Goal: Share content: Share content

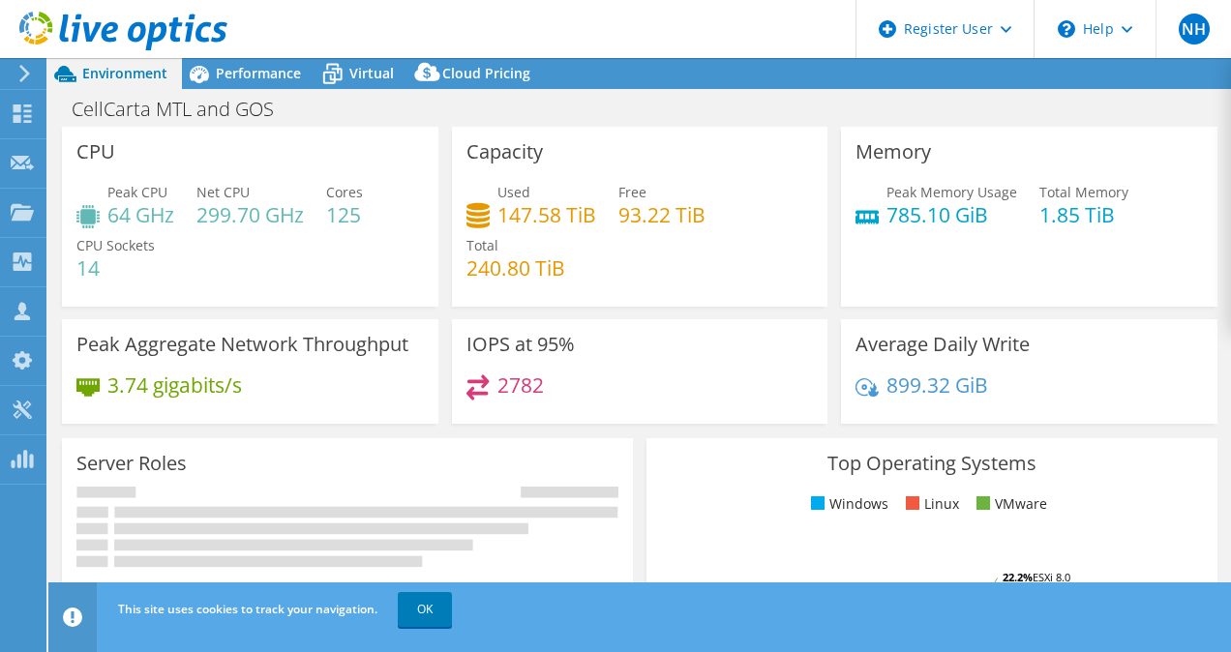
select select "USD"
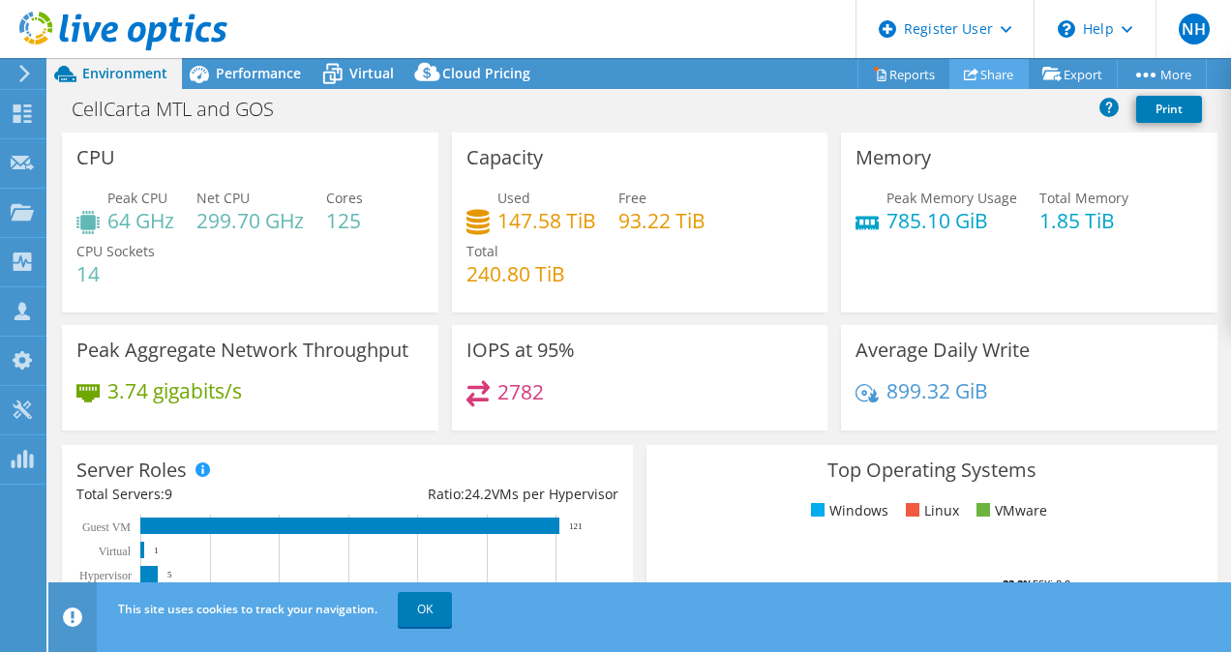
click at [959, 81] on link "Share" at bounding box center [988, 74] width 79 height 30
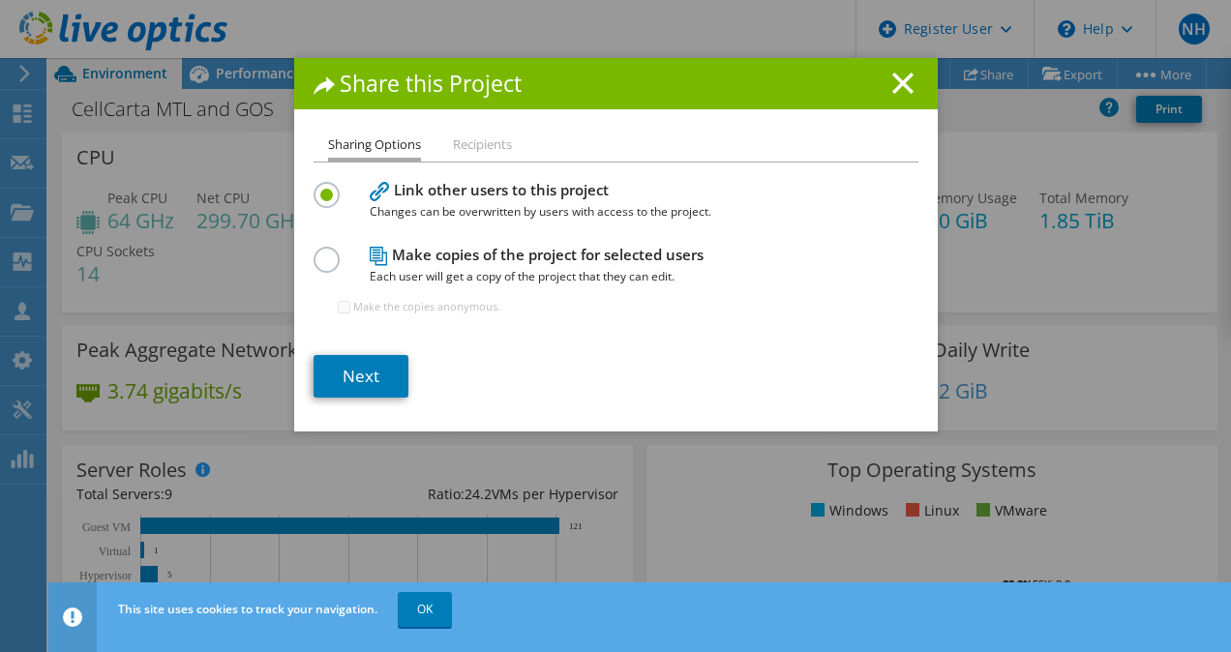
click at [317, 252] on label at bounding box center [330, 249] width 34 height 5
click at [0, 0] on input "radio" at bounding box center [0, 0] width 0 height 0
click at [321, 187] on label at bounding box center [330, 184] width 34 height 5
click at [0, 0] on input "radio" at bounding box center [0, 0] width 0 height 0
click at [359, 377] on link "Next" at bounding box center [360, 376] width 95 height 43
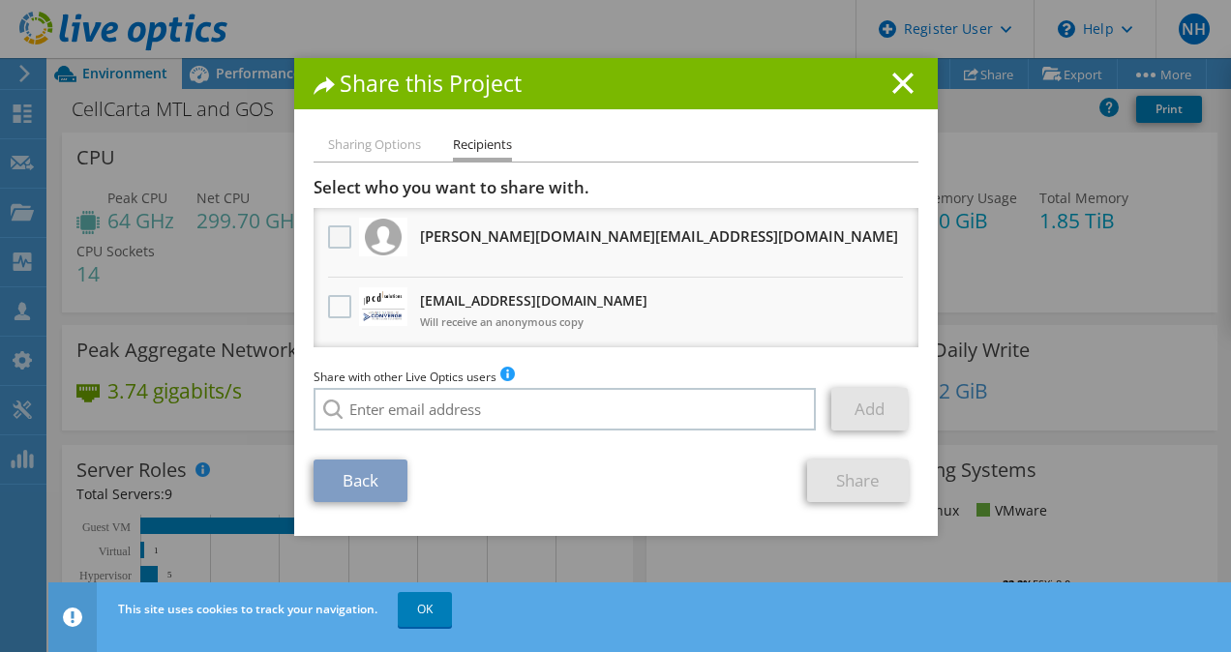
click at [328, 247] on label at bounding box center [342, 236] width 28 height 23
click at [0, 0] on input "checkbox" at bounding box center [0, 0] width 0 height 0
click at [372, 136] on li "Sharing Options" at bounding box center [374, 146] width 93 height 24
click at [903, 84] on icon at bounding box center [902, 83] width 21 height 21
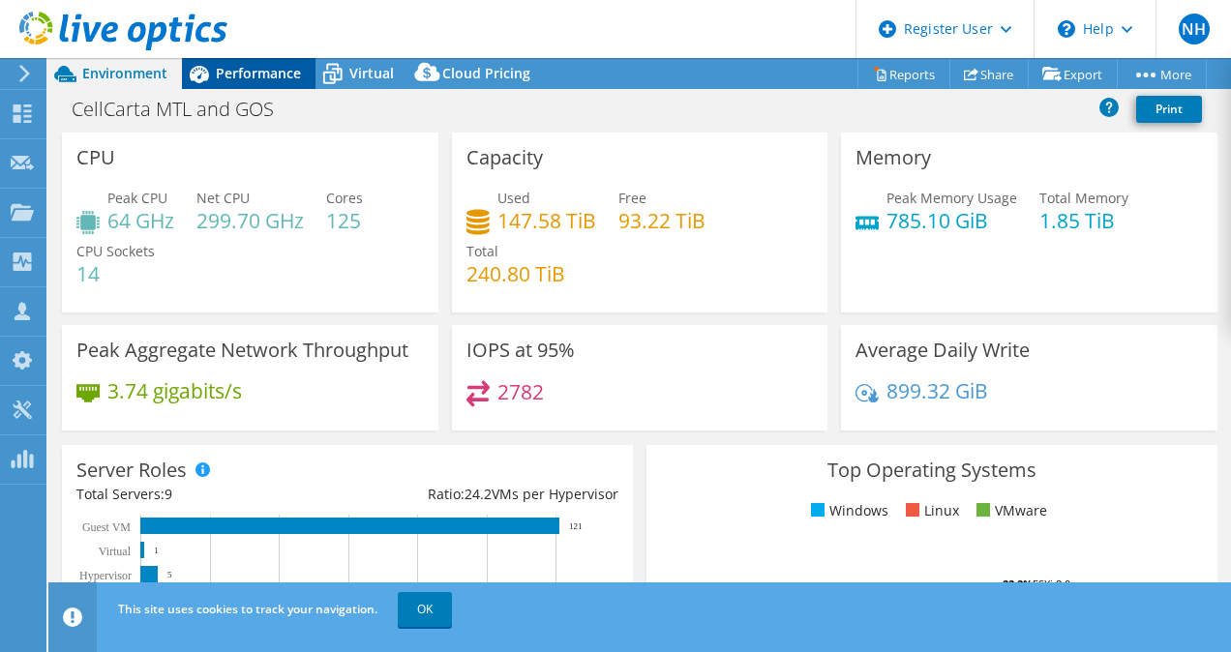
click at [253, 87] on div "Performance" at bounding box center [249, 73] width 134 height 31
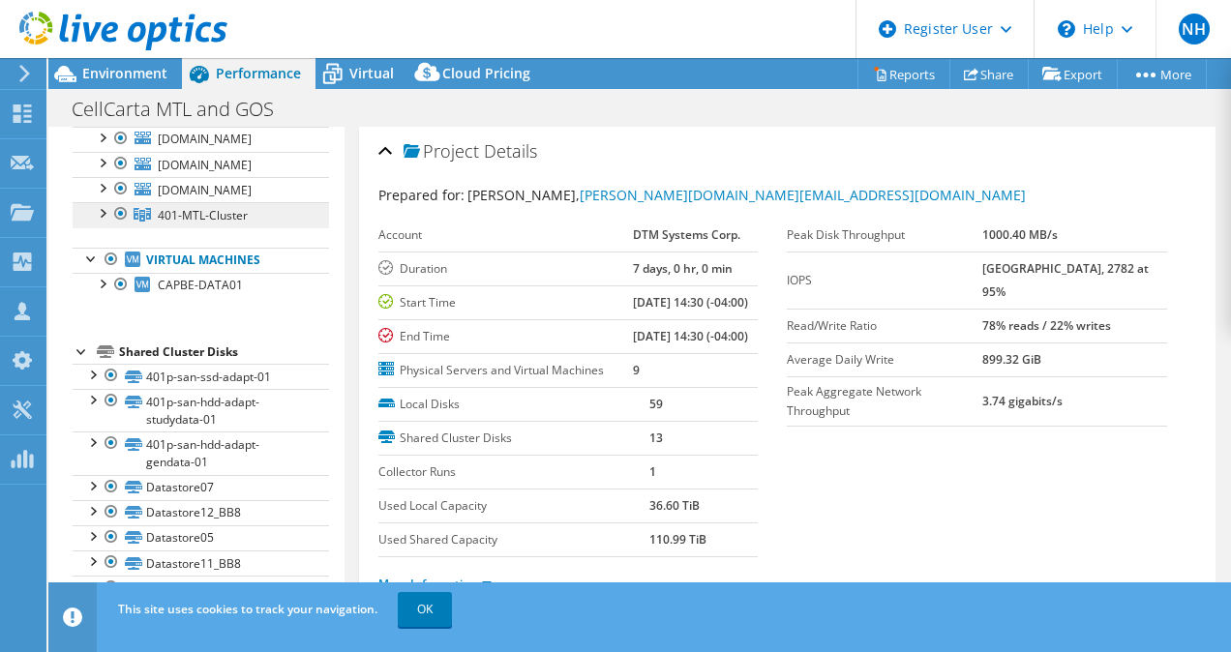
scroll to position [262, 0]
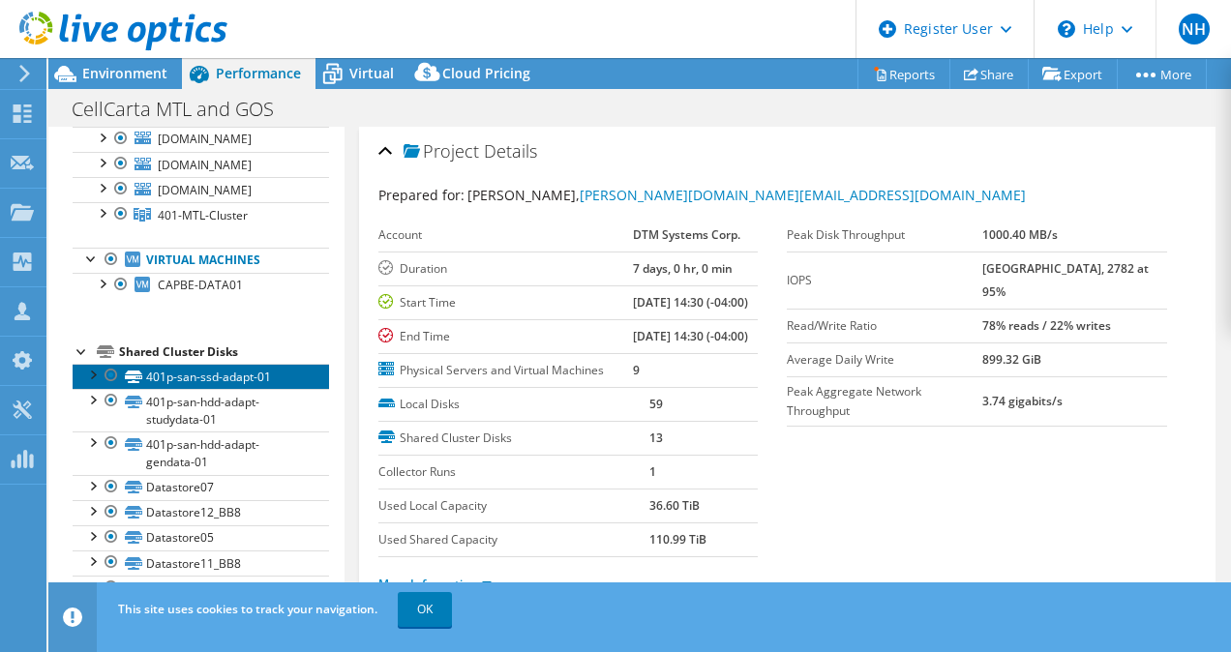
click at [232, 377] on link "401p-san-ssd-adapt-01" at bounding box center [201, 376] width 256 height 25
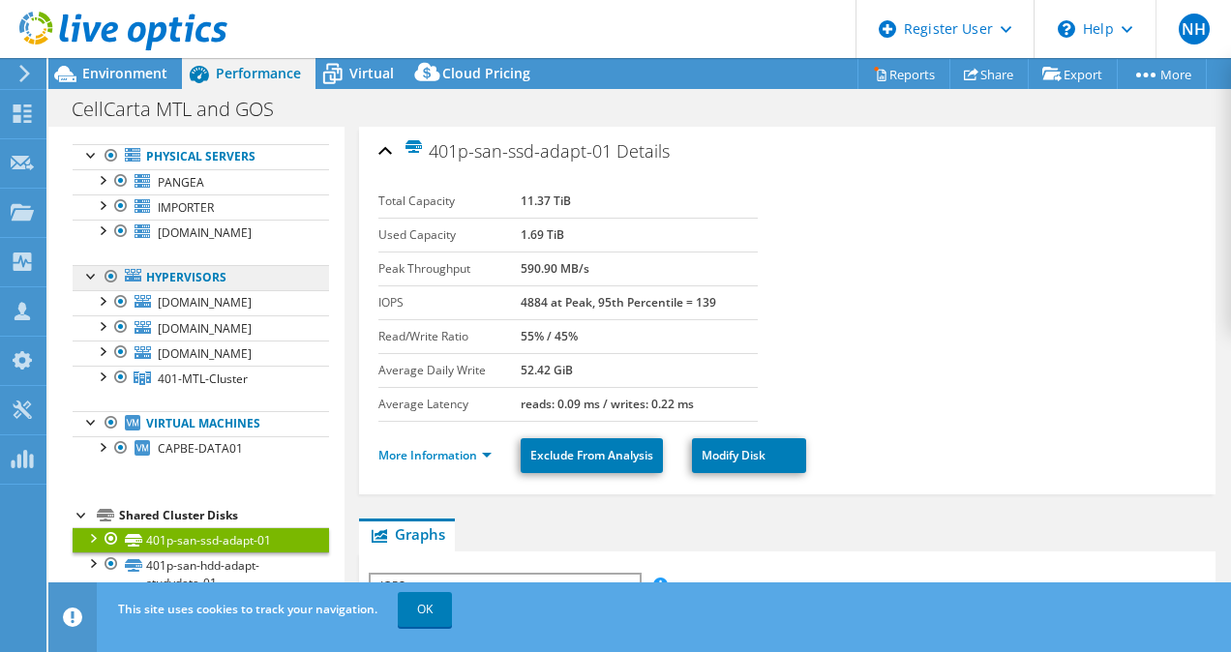
scroll to position [0, 0]
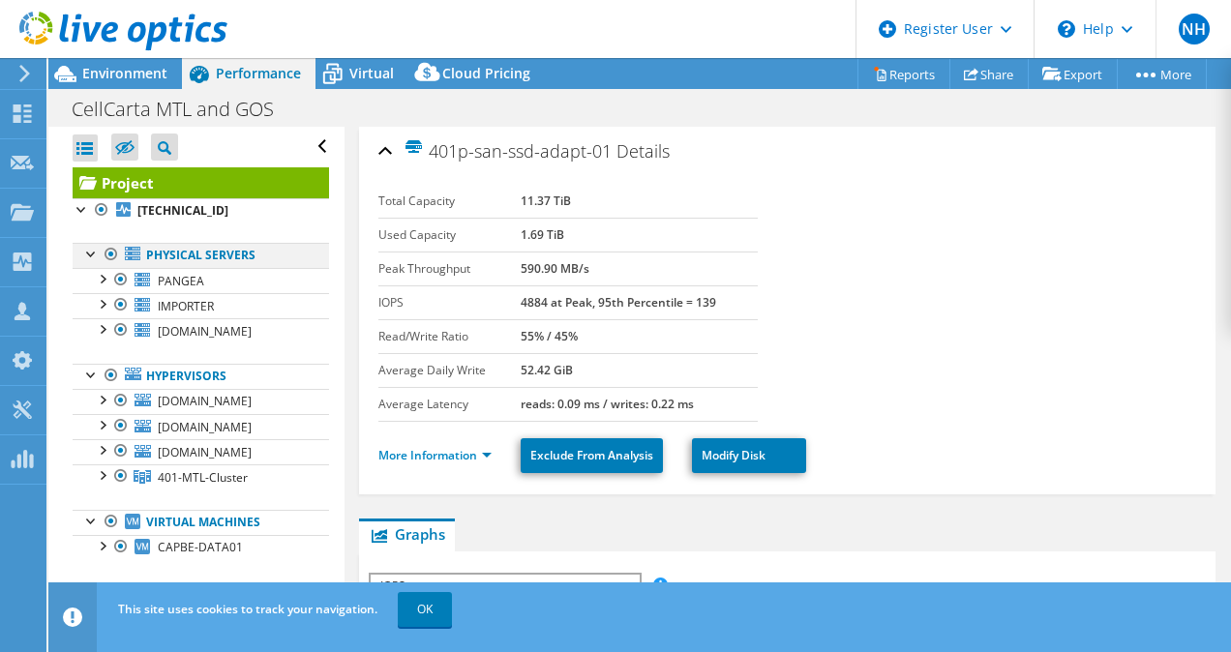
click at [88, 253] on div at bounding box center [91, 252] width 19 height 19
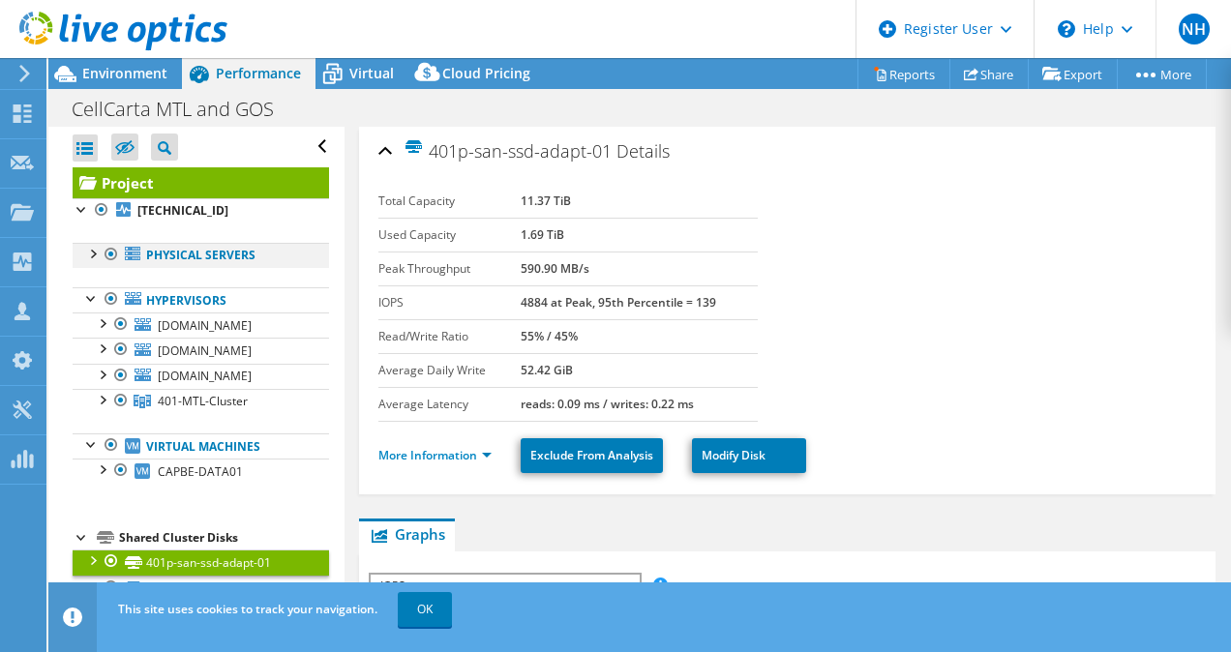
click at [88, 253] on div at bounding box center [91, 252] width 19 height 19
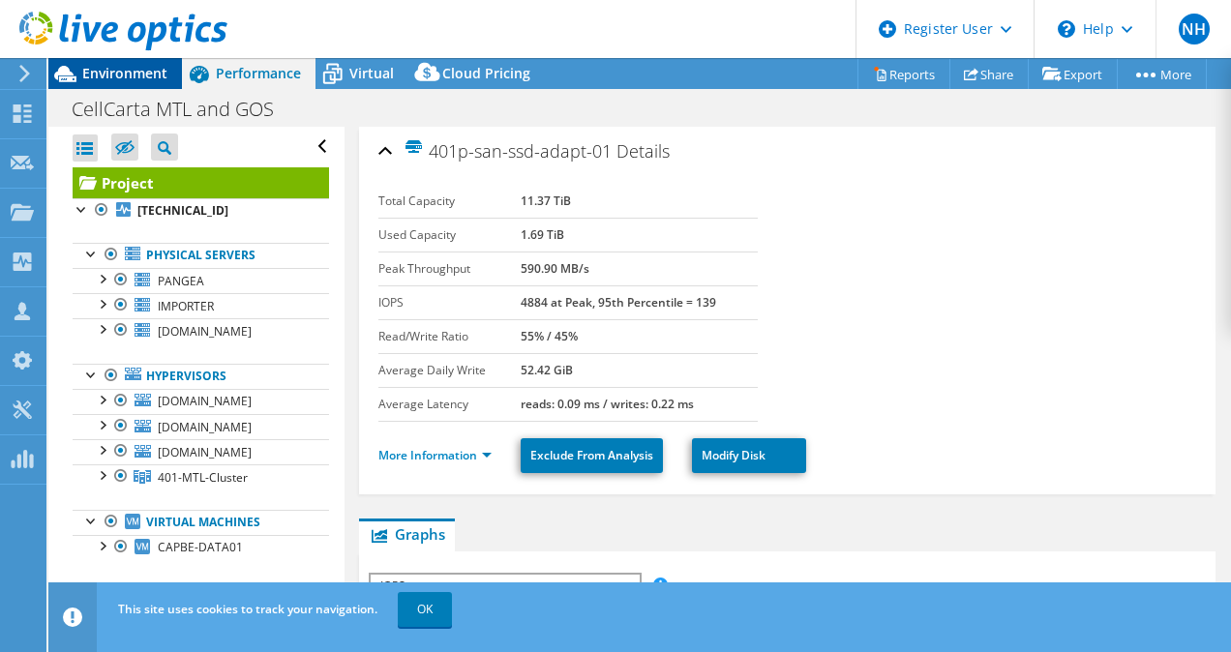
click at [127, 82] on span "Environment" at bounding box center [124, 73] width 85 height 18
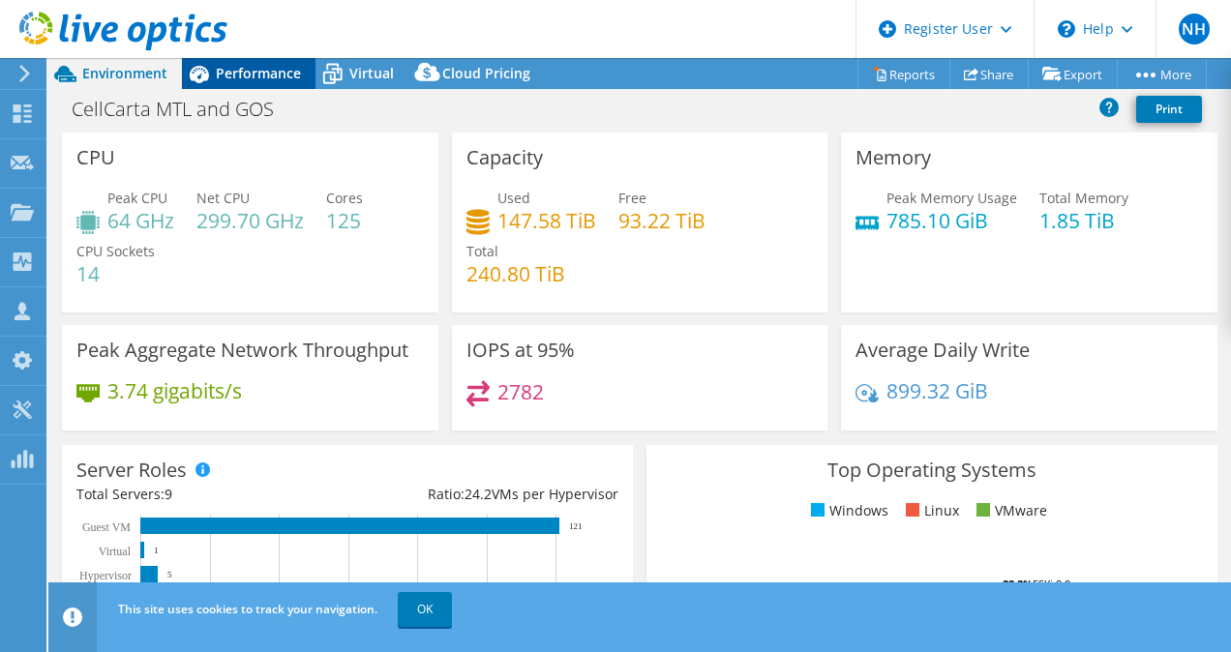
click at [233, 66] on span "Performance" at bounding box center [258, 73] width 85 height 18
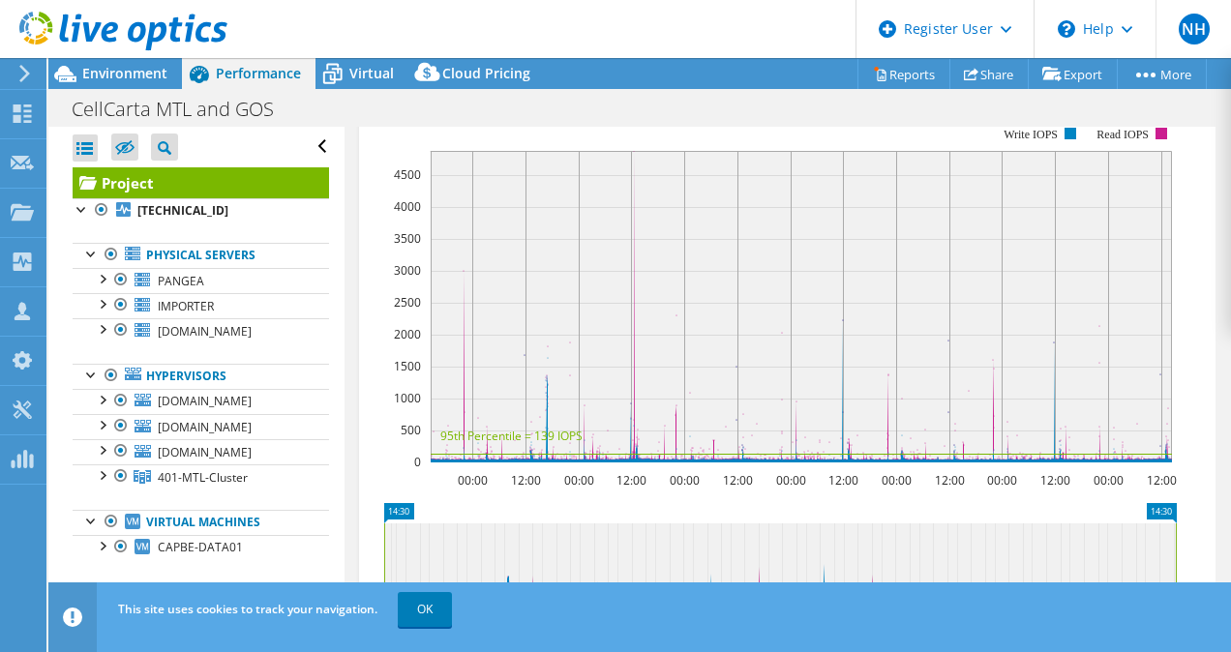
scroll to position [631, 0]
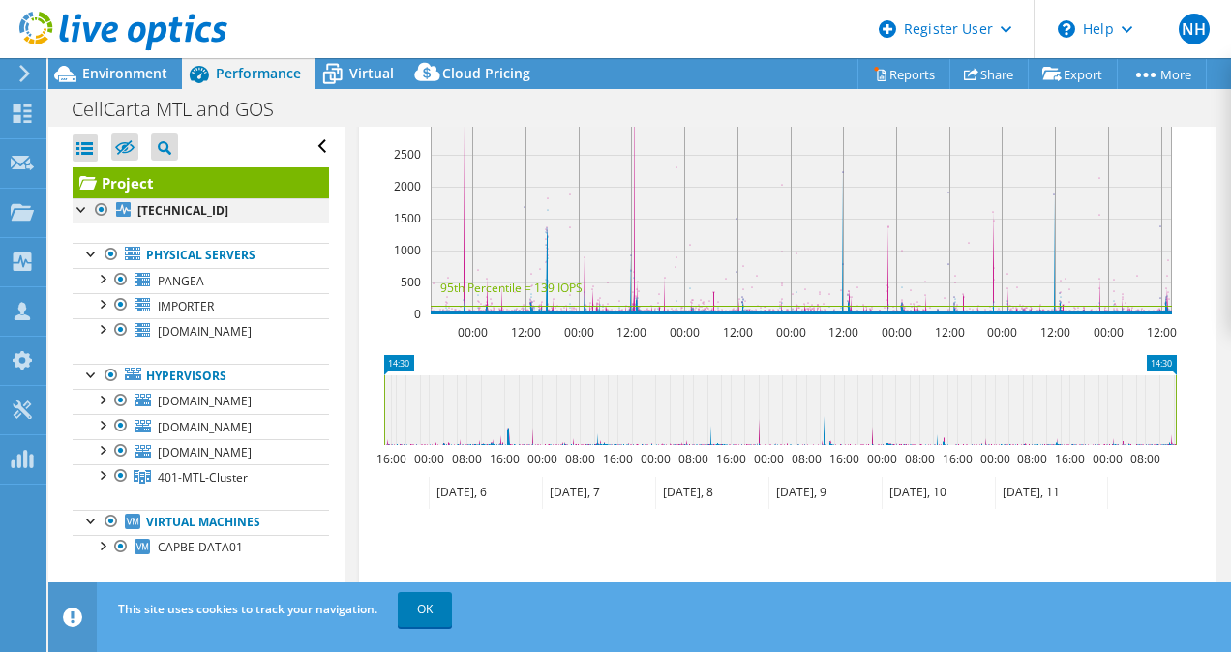
click at [77, 210] on div at bounding box center [82, 207] width 19 height 19
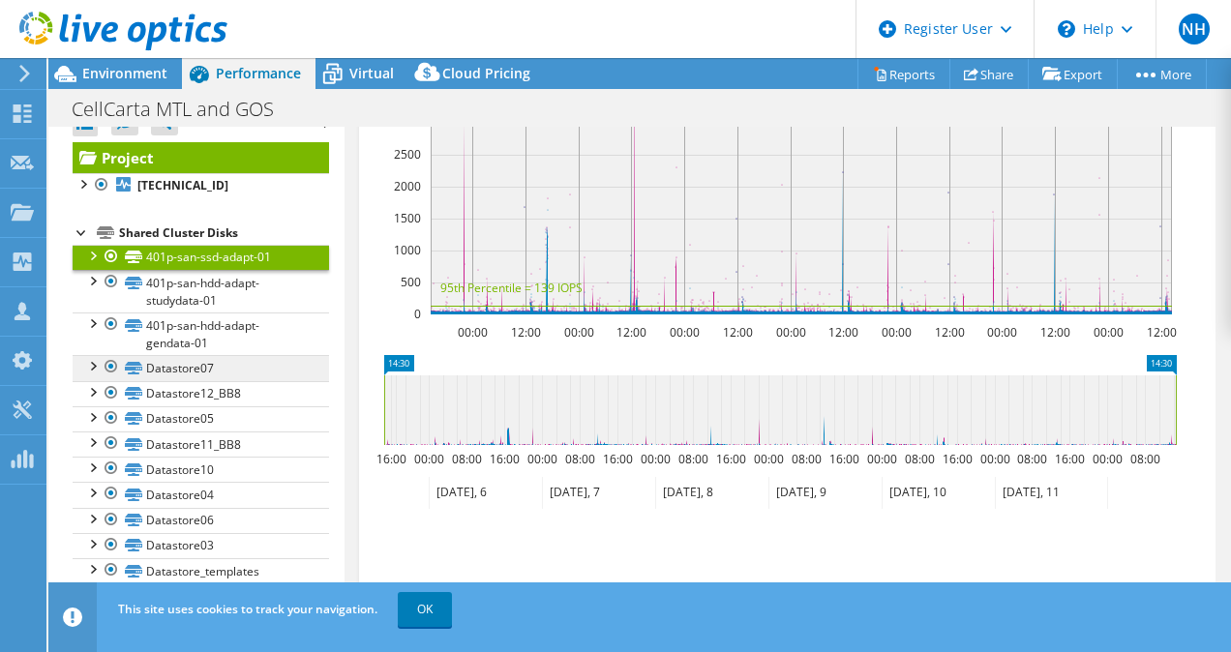
scroll to position [0, 0]
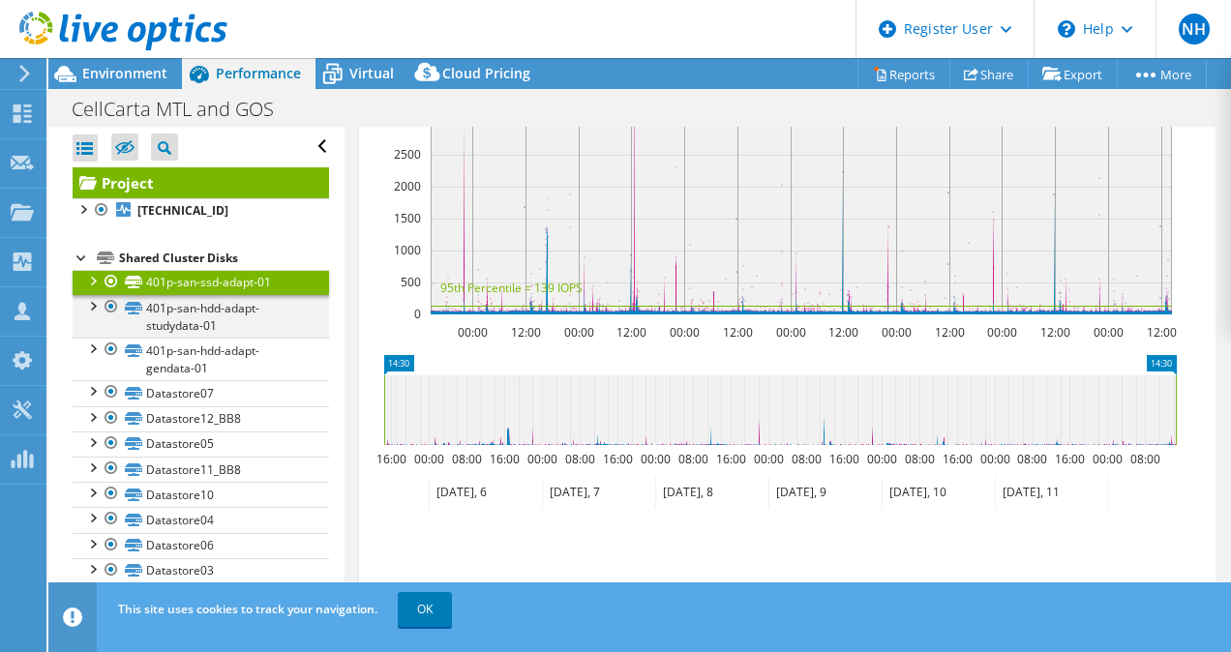
click at [93, 311] on div at bounding box center [91, 304] width 19 height 19
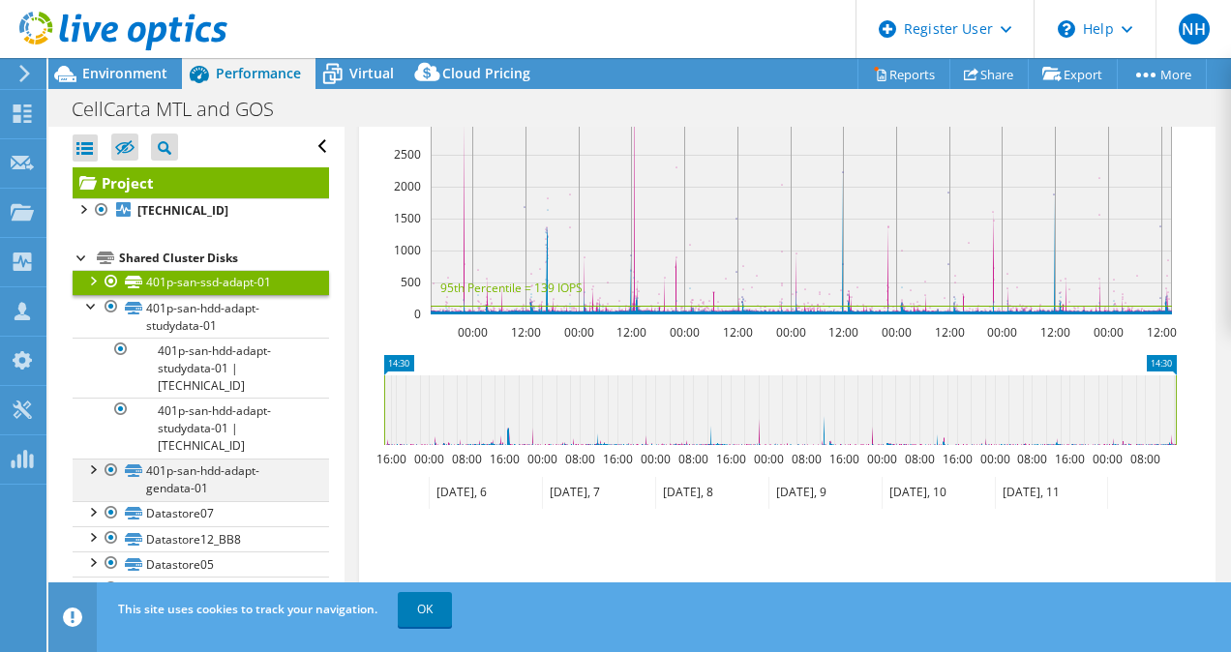
click at [93, 465] on div at bounding box center [91, 468] width 19 height 19
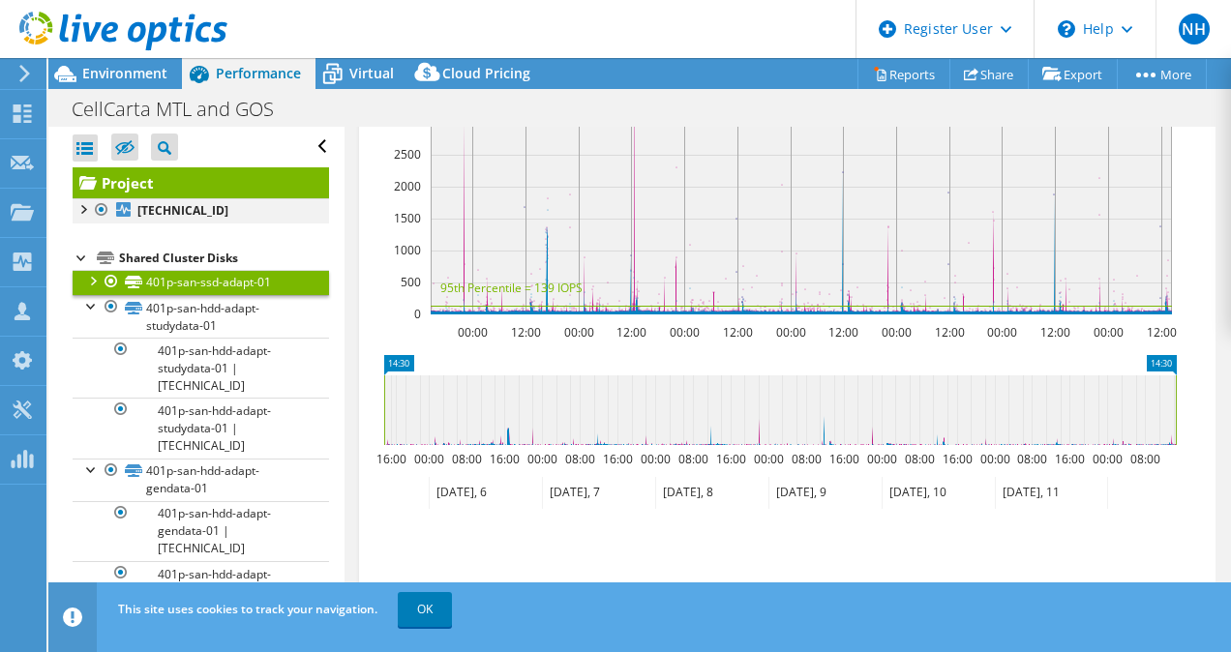
click at [80, 199] on div at bounding box center [82, 207] width 19 height 19
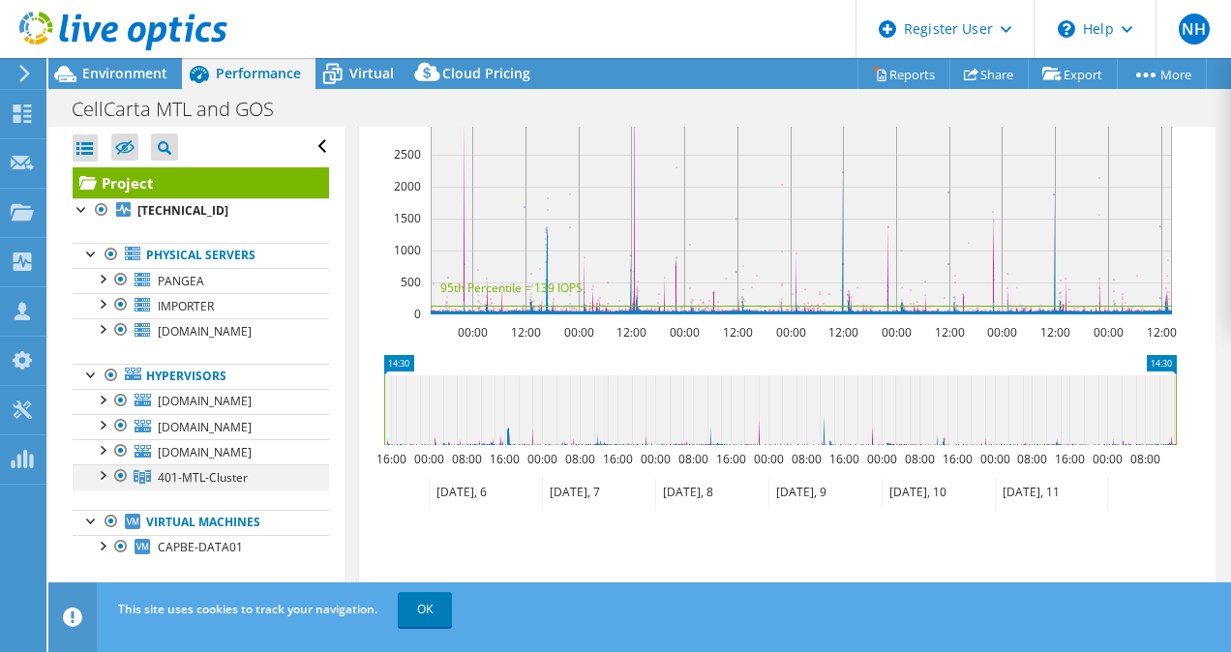
click at [104, 475] on div at bounding box center [101, 473] width 19 height 19
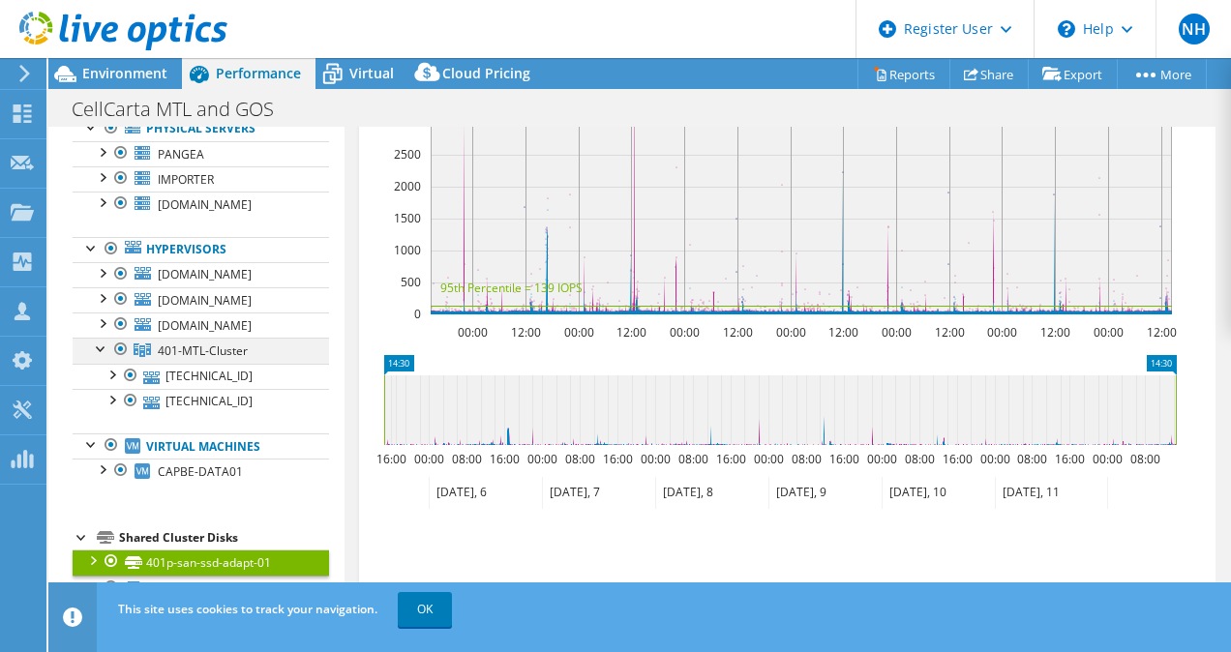
scroll to position [126, 0]
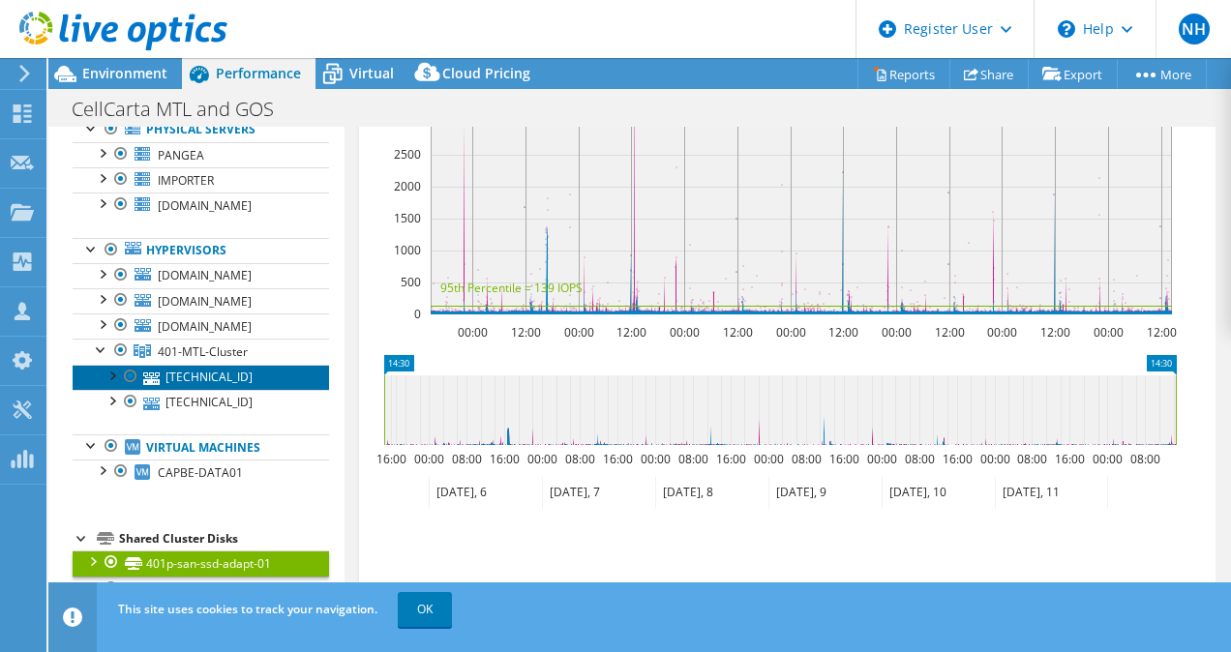
click at [159, 373] on icon at bounding box center [151, 378] width 16 height 13
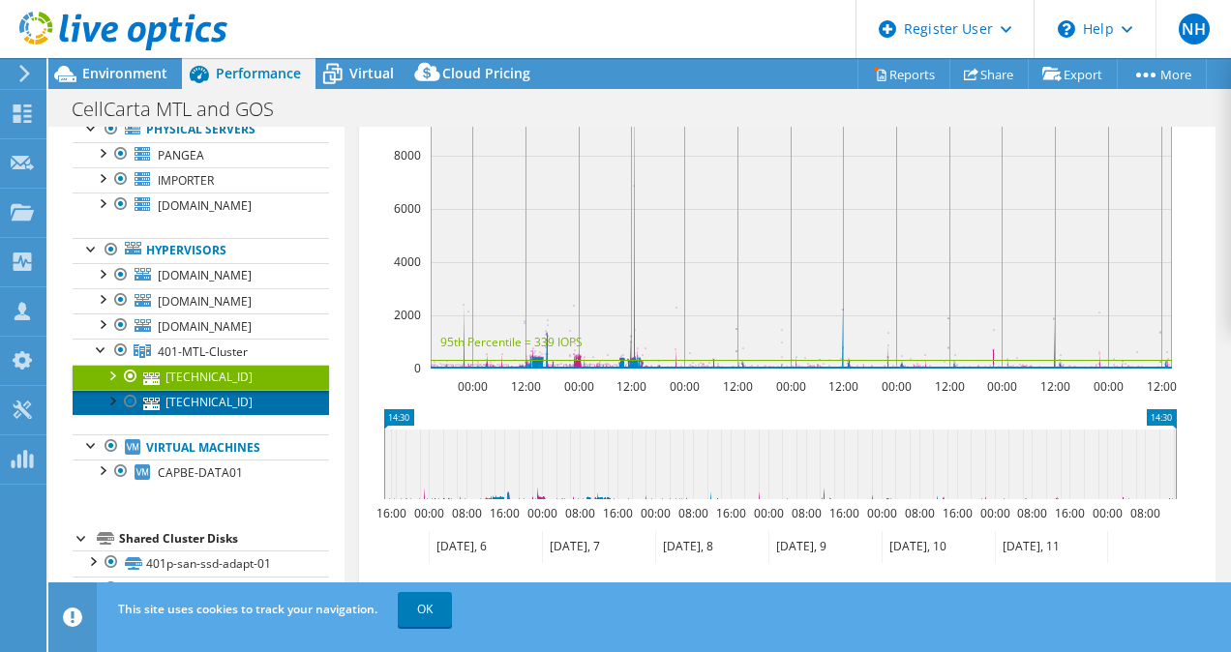
click at [167, 406] on link "[TECHNICAL_ID]" at bounding box center [201, 402] width 256 height 25
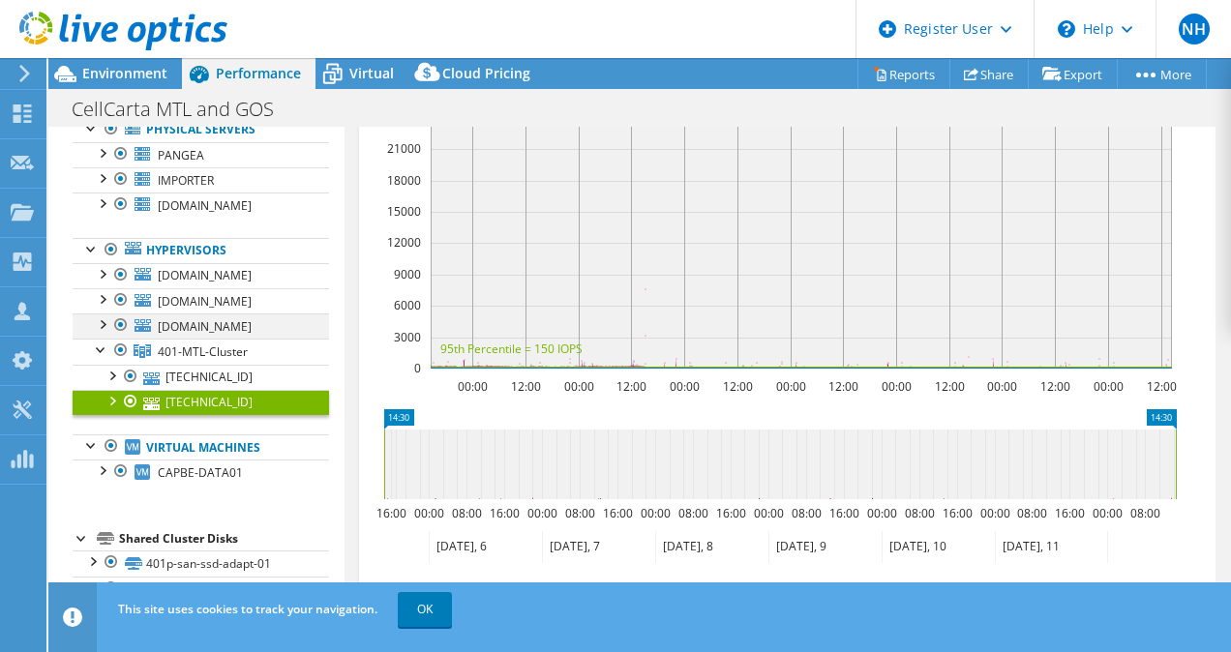
click at [94, 317] on div at bounding box center [101, 322] width 19 height 19
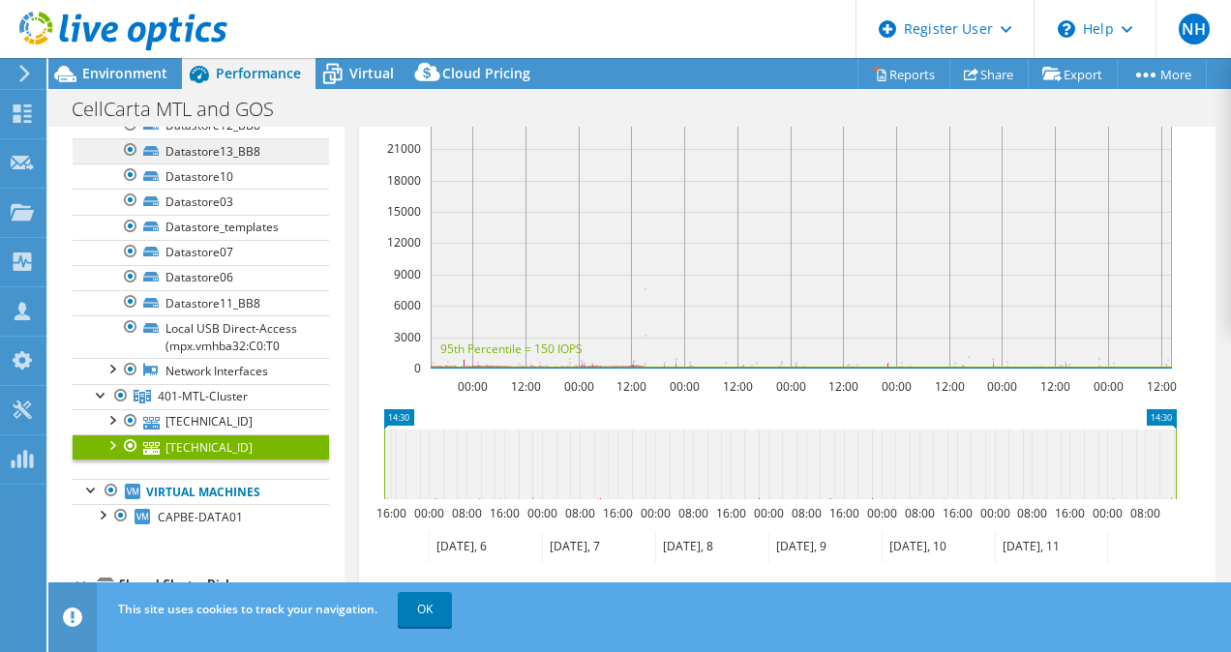
scroll to position [401, 0]
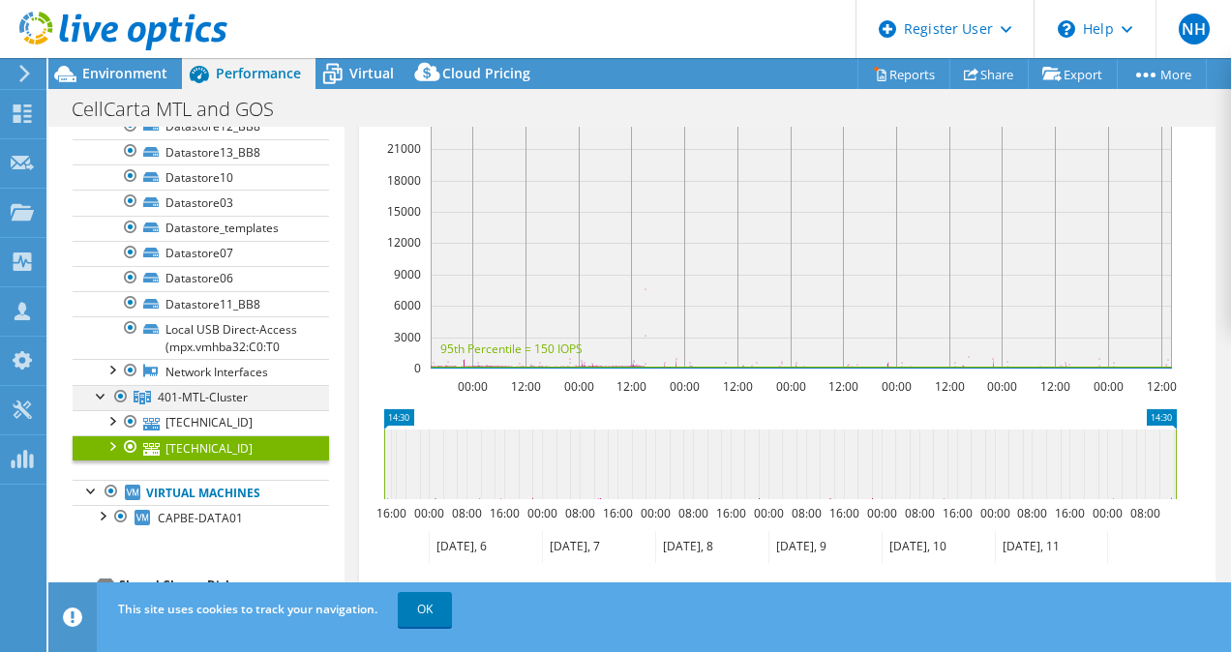
click at [104, 404] on div at bounding box center [101, 394] width 19 height 19
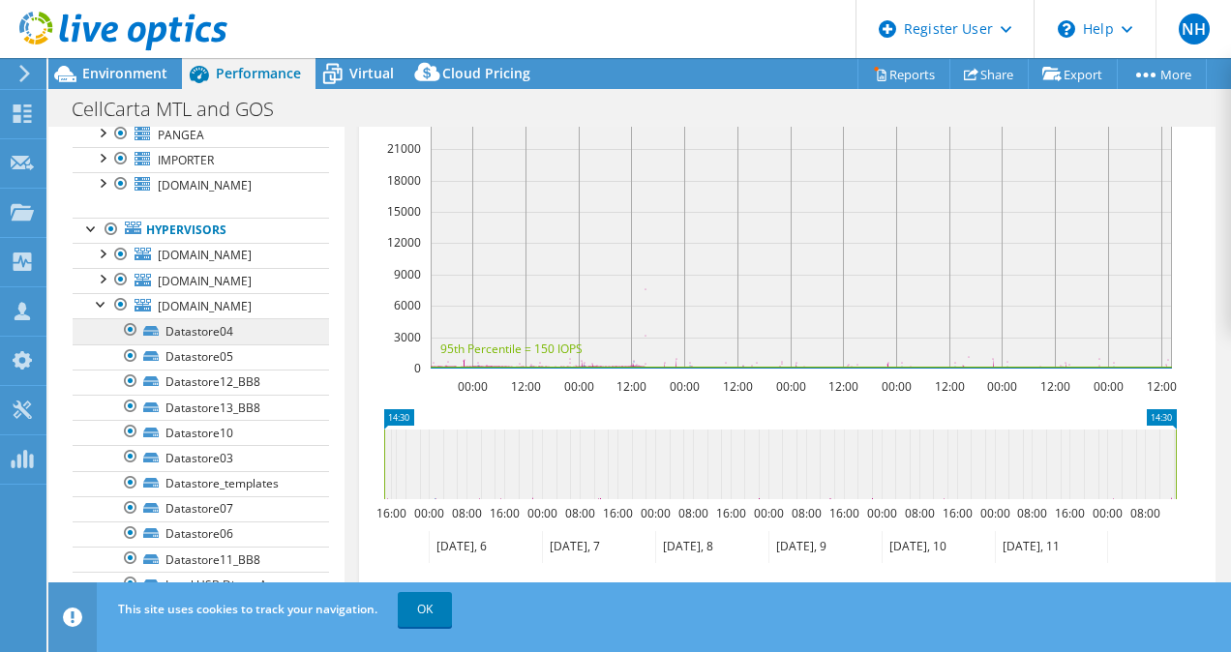
scroll to position [145, 0]
click at [94, 306] on div at bounding box center [101, 303] width 19 height 19
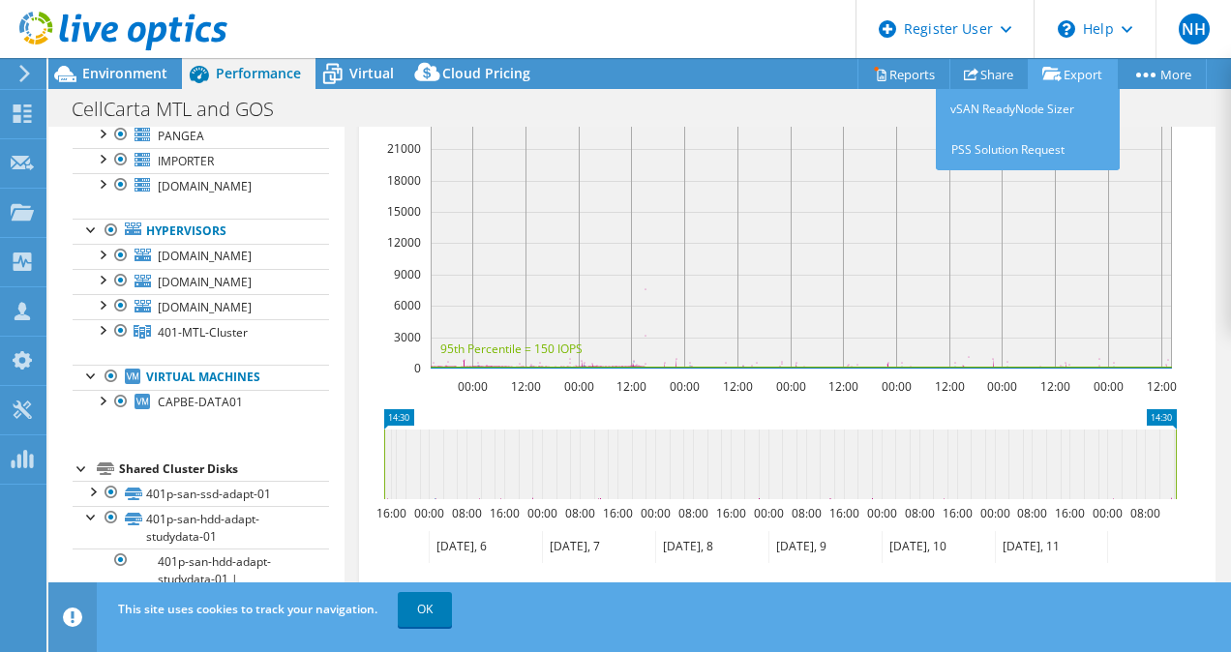
click at [1077, 58] on li "Export vSAN ReadyNode Sizer PSS Solution Request" at bounding box center [1074, 73] width 86 height 31
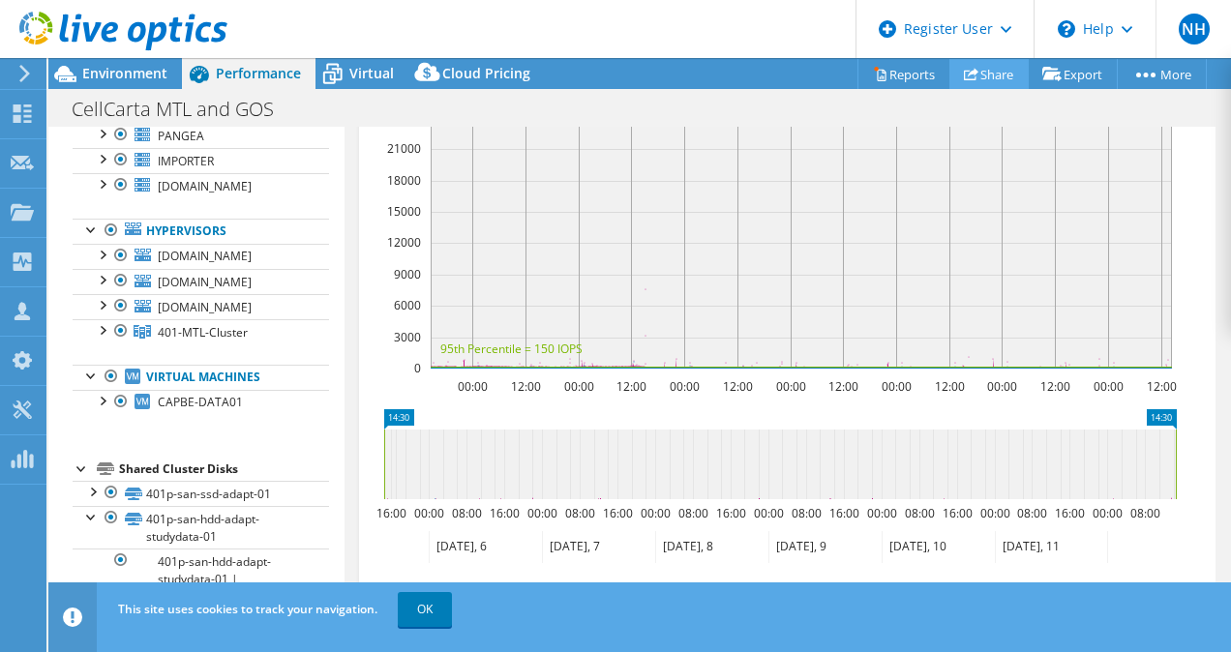
click at [997, 82] on link "Share" at bounding box center [988, 74] width 79 height 30
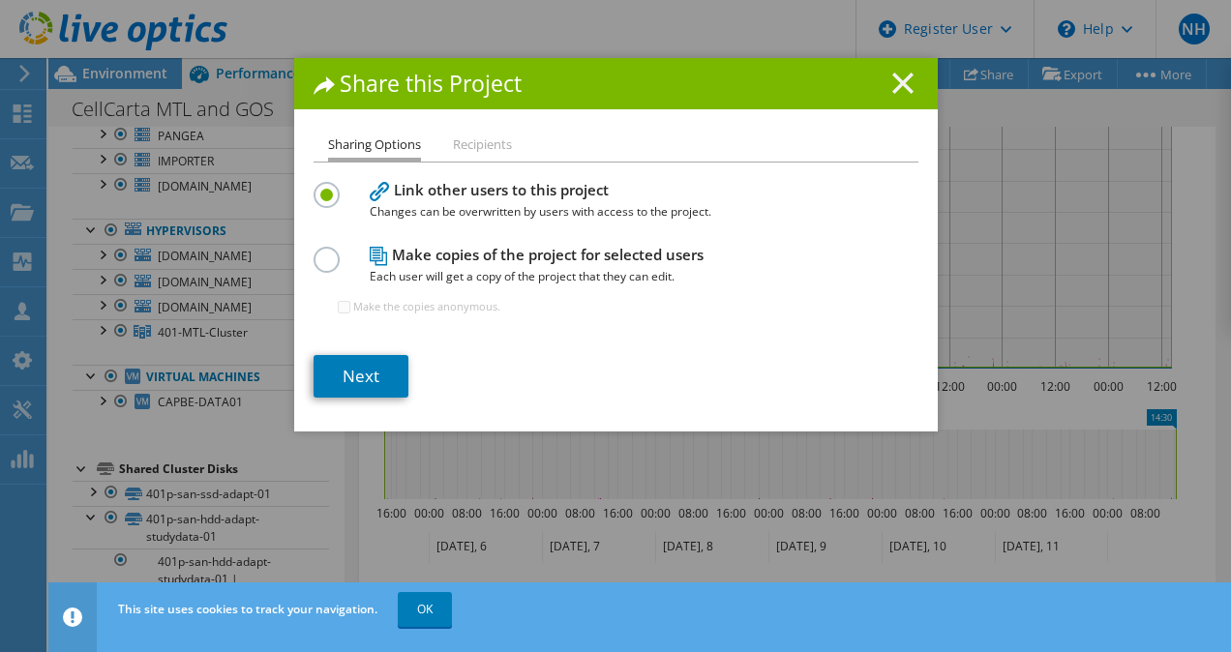
click at [892, 82] on icon at bounding box center [902, 83] width 21 height 21
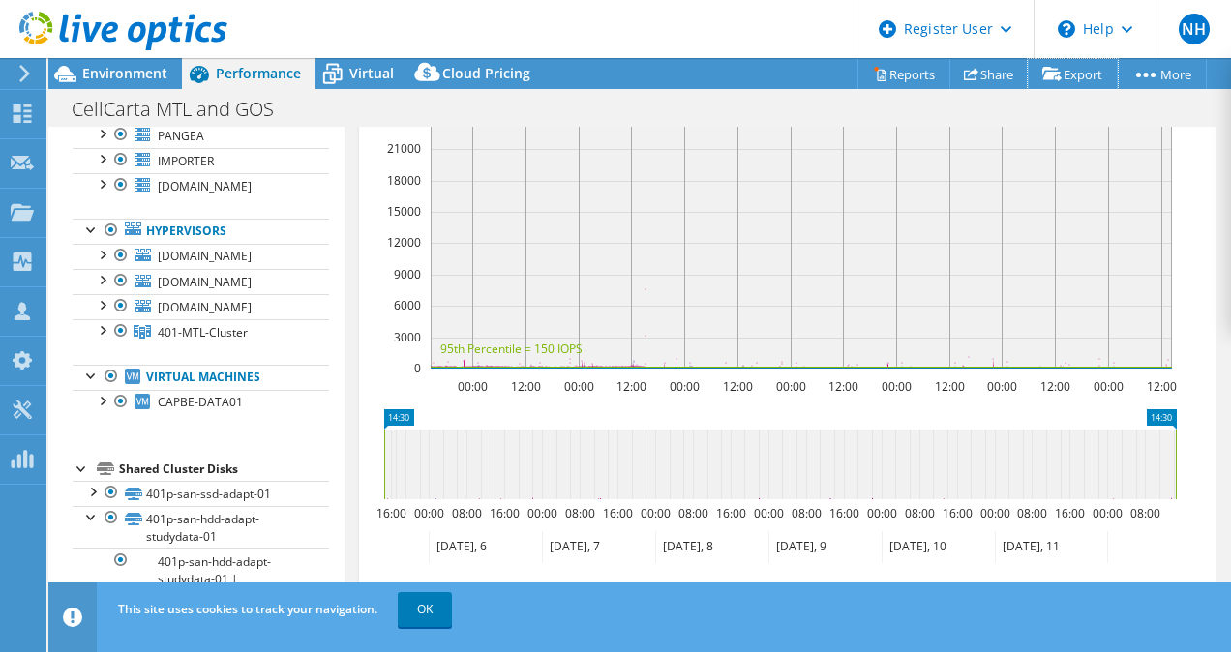
click at [1061, 76] on link "Export" at bounding box center [1072, 74] width 90 height 30
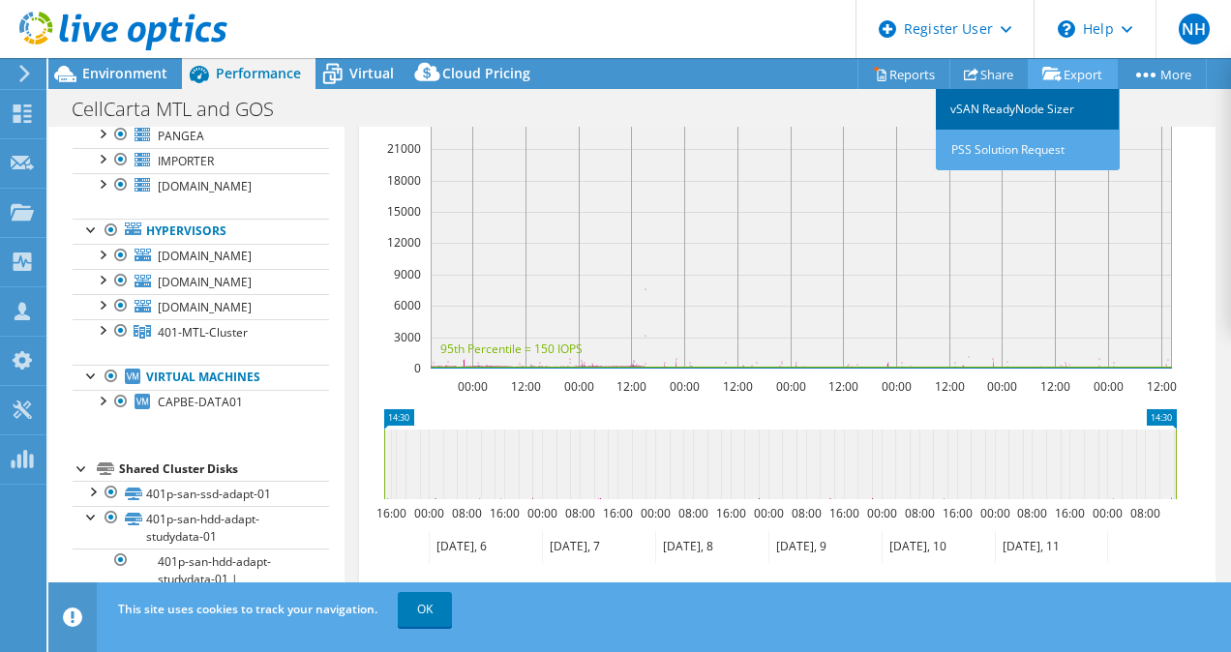
click at [1054, 117] on link "vSAN ReadyNode Sizer" at bounding box center [1027, 109] width 184 height 41
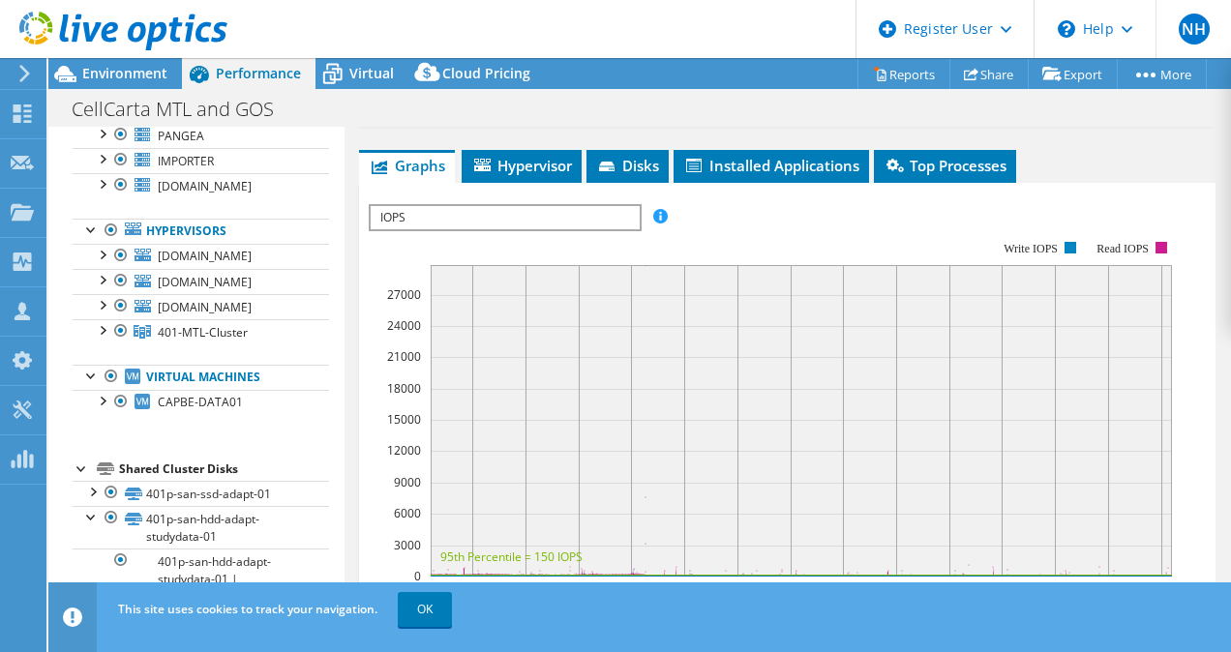
scroll to position [0, 0]
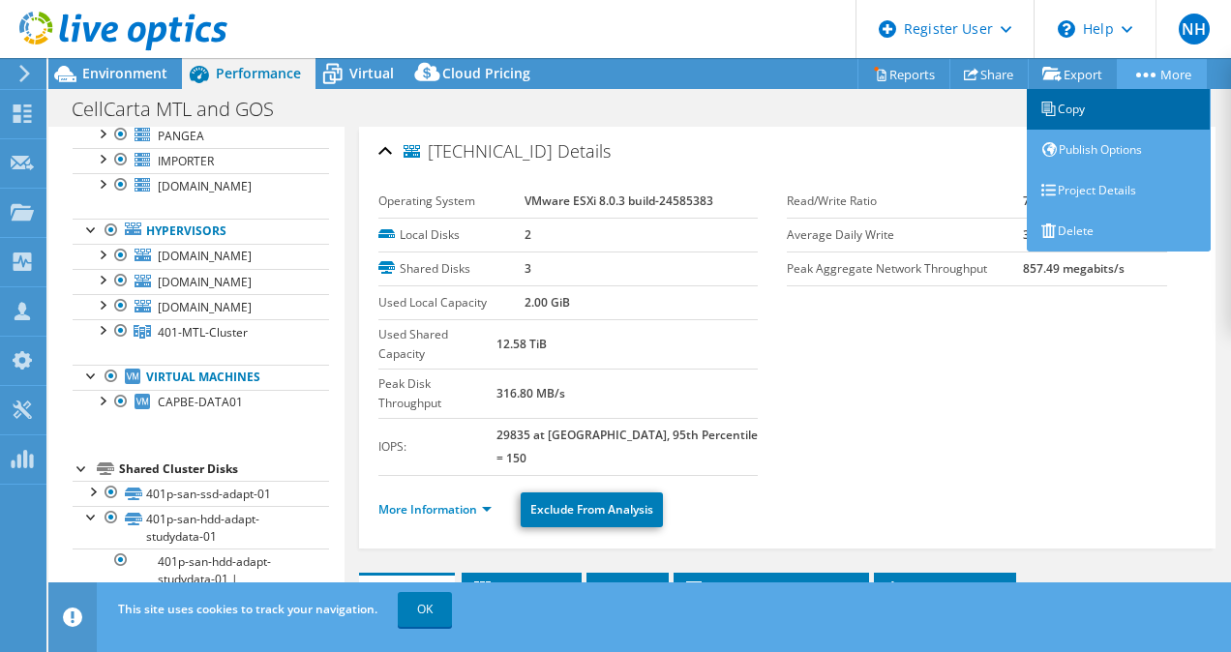
click at [1143, 115] on link "Copy" at bounding box center [1118, 109] width 184 height 41
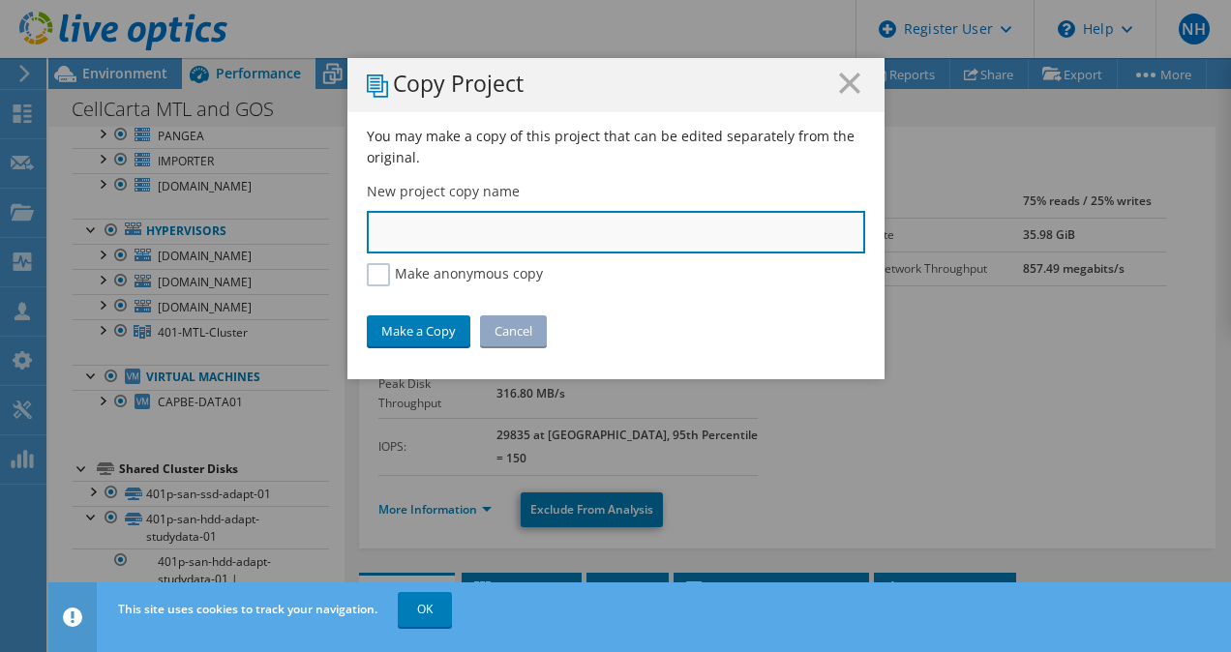
click at [634, 238] on input "text" at bounding box center [616, 232] width 498 height 43
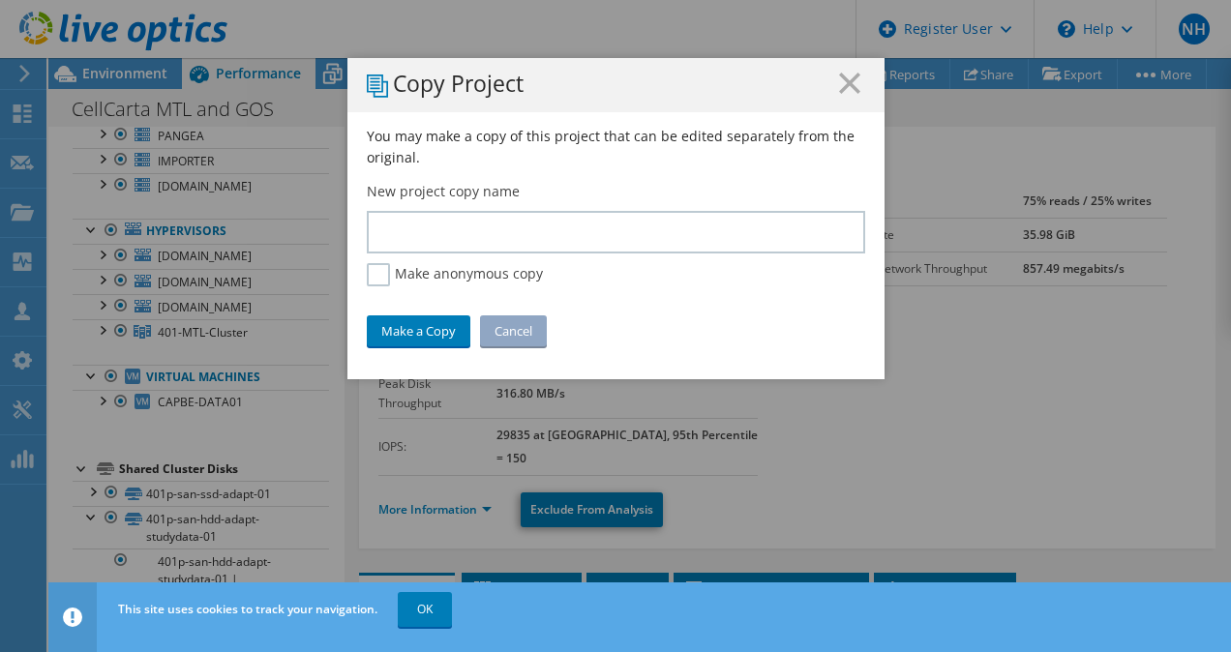
click at [845, 71] on div "Copy Project" at bounding box center [615, 85] width 537 height 54
click at [845, 77] on icon at bounding box center [849, 83] width 21 height 21
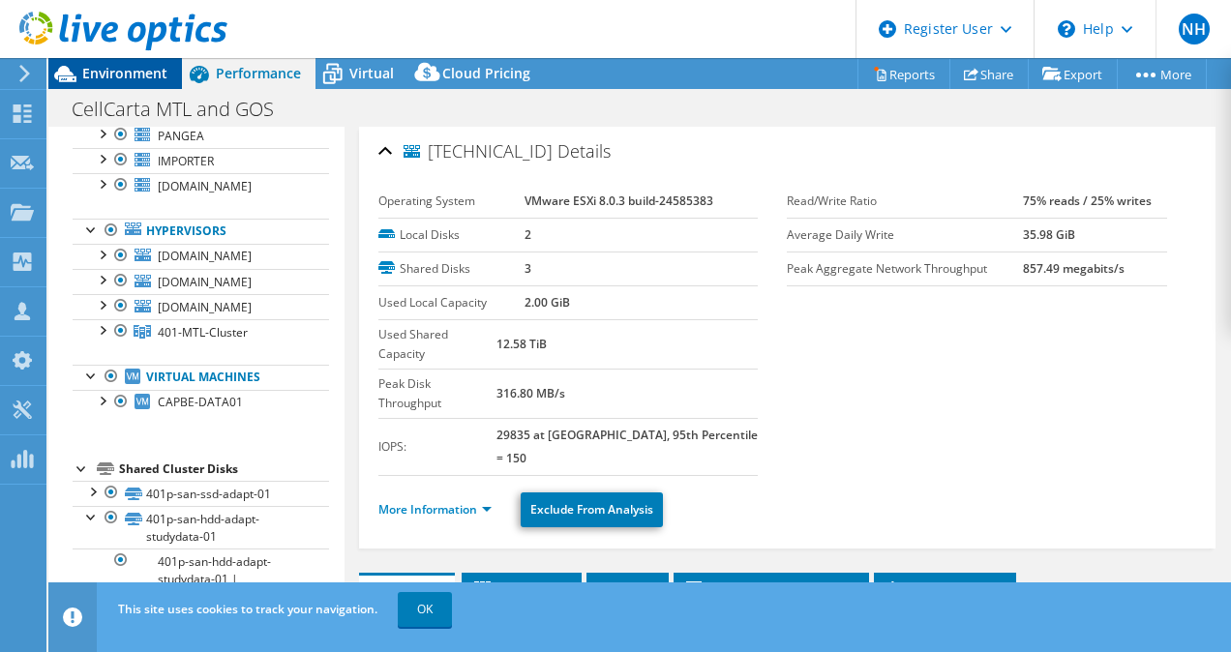
click at [130, 69] on span "Environment" at bounding box center [124, 73] width 85 height 18
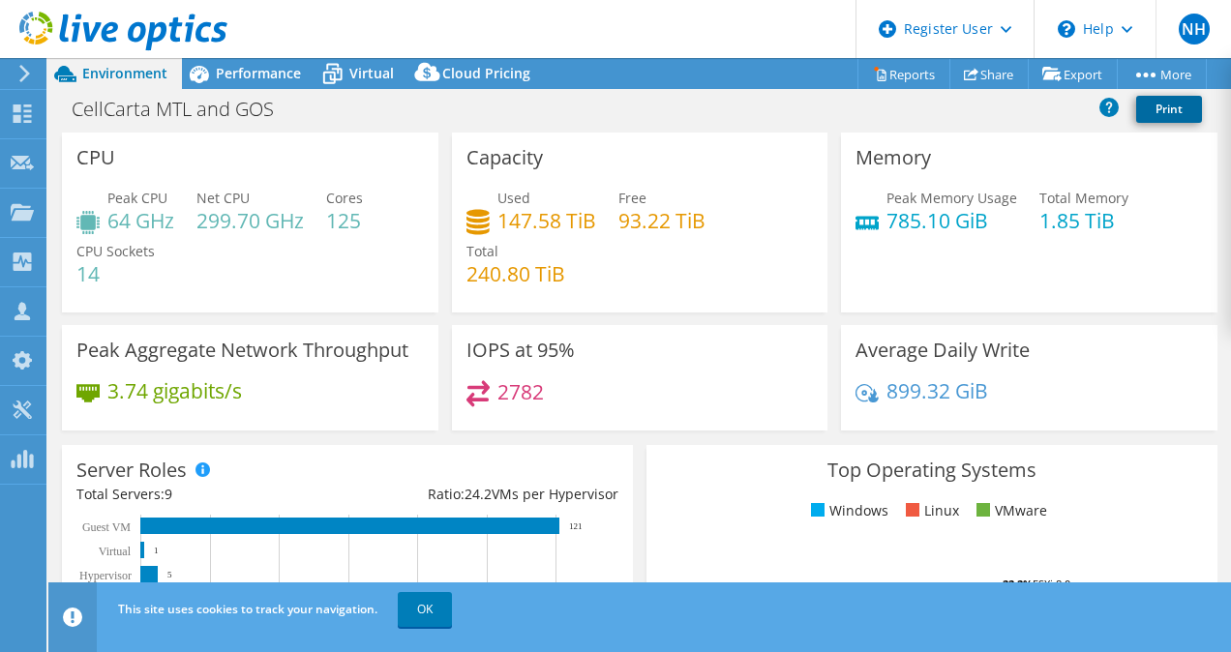
click at [1165, 104] on link "Print" at bounding box center [1169, 109] width 66 height 27
